Goal: Register for event/course

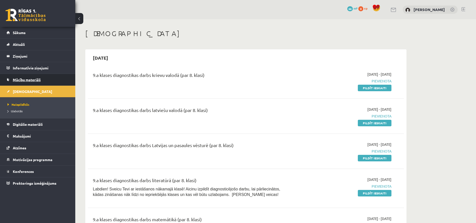
click at [33, 78] on span "Mācību materiāli" at bounding box center [27, 80] width 28 height 5
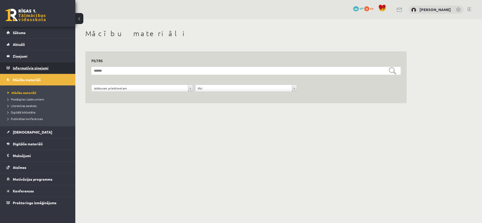
click at [34, 68] on legend "Informatīvie ziņojumi 0" at bounding box center [41, 68] width 56 height 12
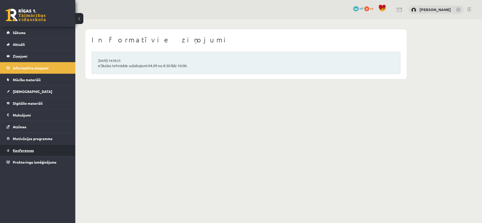
click at [33, 147] on link "Konferences" at bounding box center [38, 151] width 62 height 12
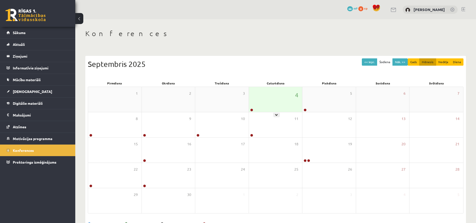
click at [257, 103] on div "4" at bounding box center [275, 99] width 53 height 25
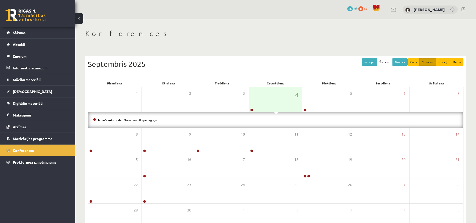
click at [162, 123] on div "Iepazīšanās nodarbība ar sociālo pedagogu" at bounding box center [275, 120] width 375 height 16
click at [104, 120] on link "Iepazīšanās nodarbība ar sociālo pedagogu" at bounding box center [127, 120] width 59 height 4
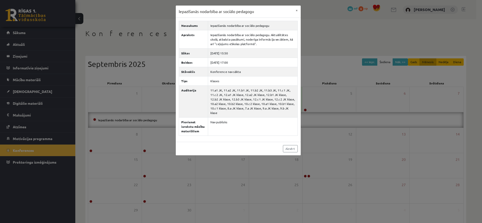
click at [321, 49] on div "Iepazīšanās nodarbība ar sociālo pedagogu × Nosaukums Iepazīšanās nodarbība ar …" at bounding box center [241, 111] width 482 height 223
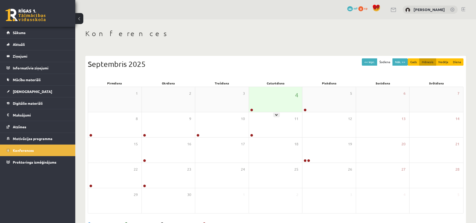
click at [275, 110] on div "4" at bounding box center [275, 99] width 53 height 25
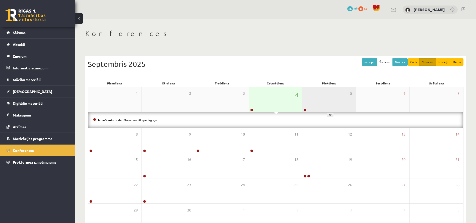
click at [311, 101] on div "5" at bounding box center [328, 99] width 53 height 25
click at [263, 100] on div "4" at bounding box center [275, 99] width 53 height 25
